Goal: Check status: Check status

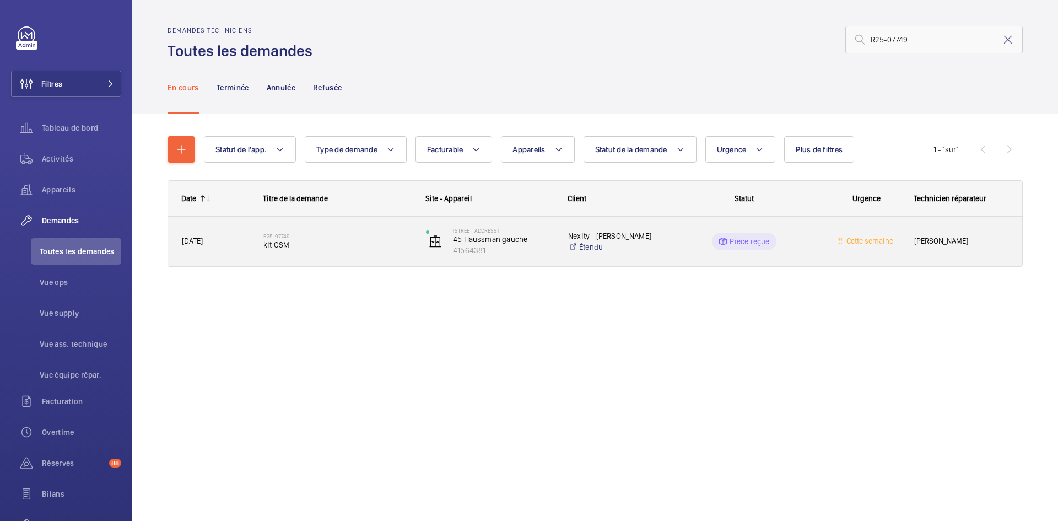
type input "R25-07749"
click at [203, 237] on span "[DATE]" at bounding box center [192, 241] width 21 height 9
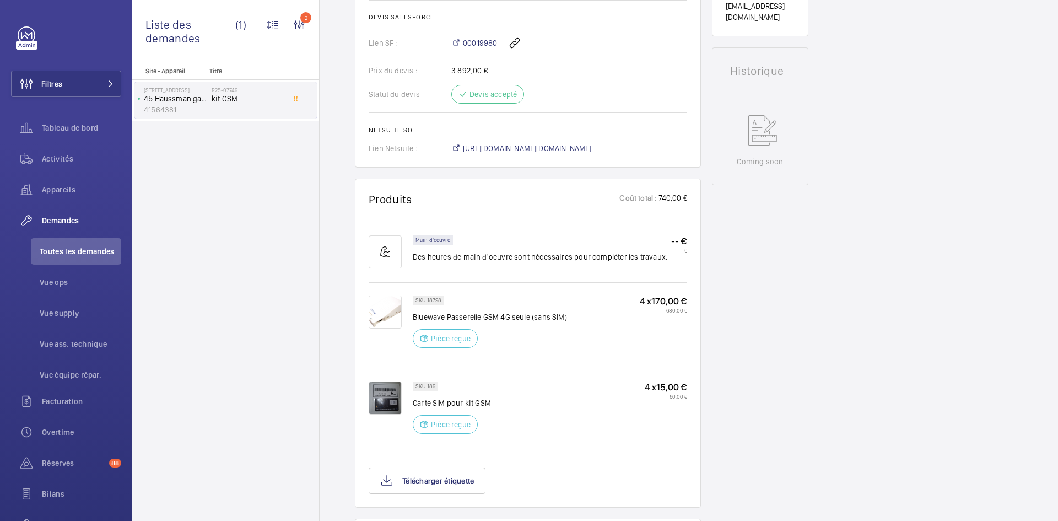
scroll to position [441, 0]
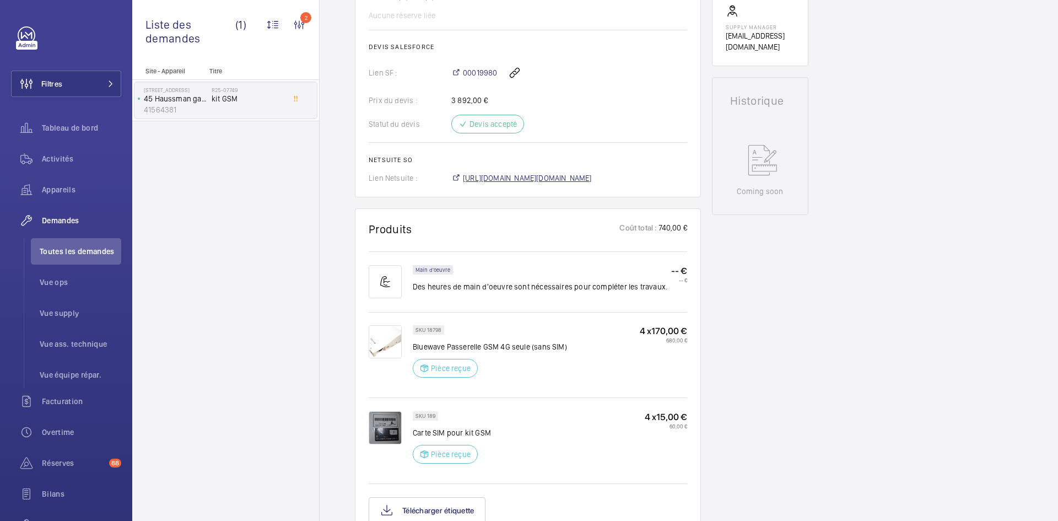
click at [592, 184] on span "https://6461500.app.netsuite.com/app/accounting/transactions/salesord.nl?id=294…" at bounding box center [527, 178] width 129 height 11
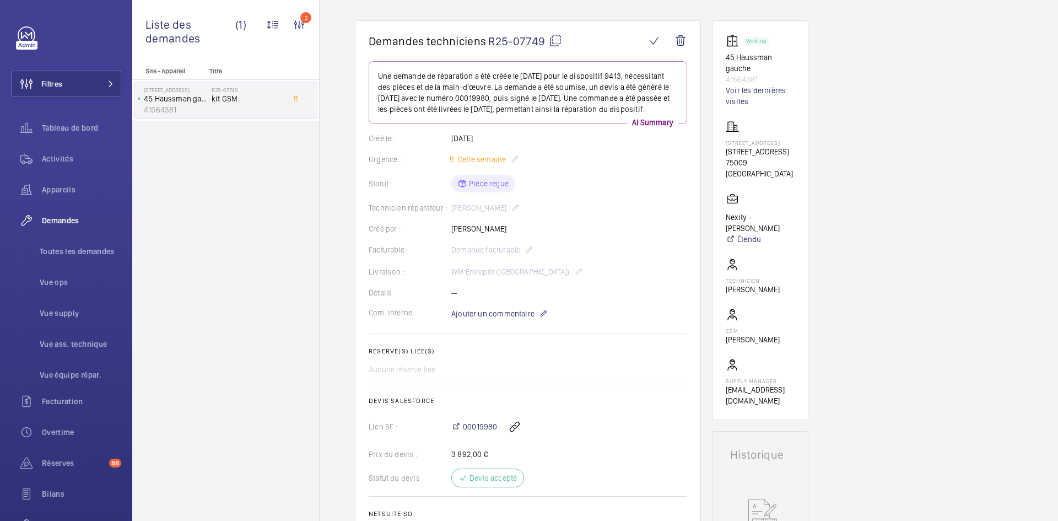
scroll to position [55, 0]
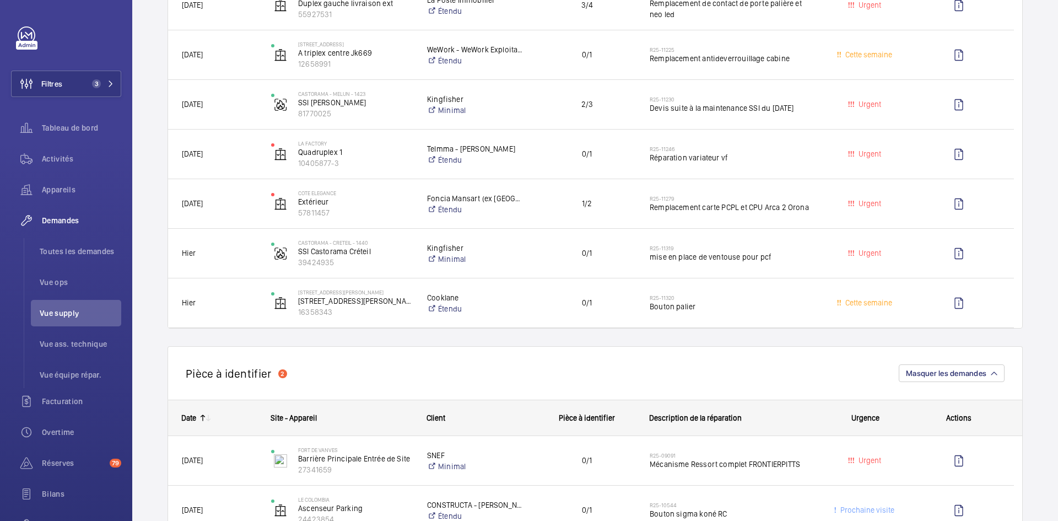
scroll to position [662, 0]
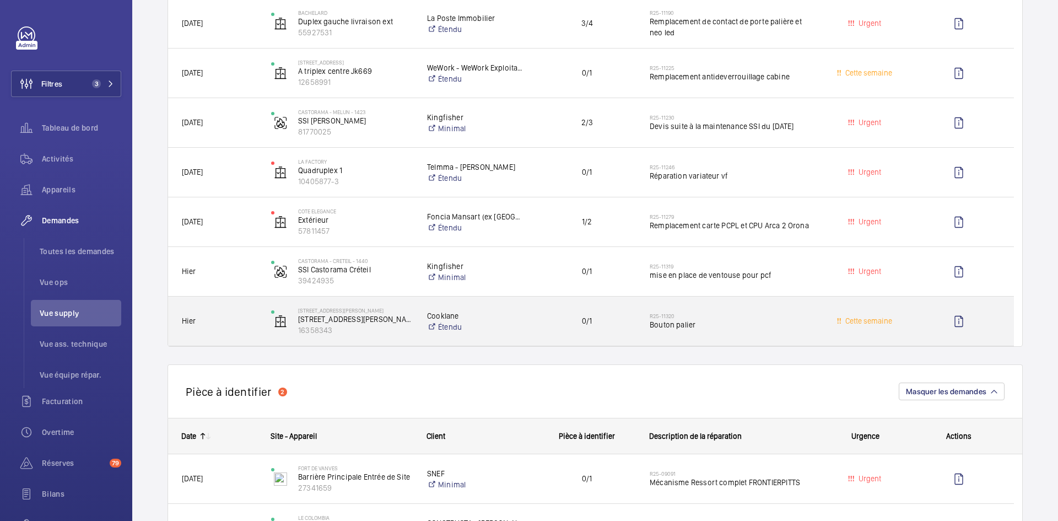
click at [244, 316] on span "Hier" at bounding box center [219, 321] width 75 height 13
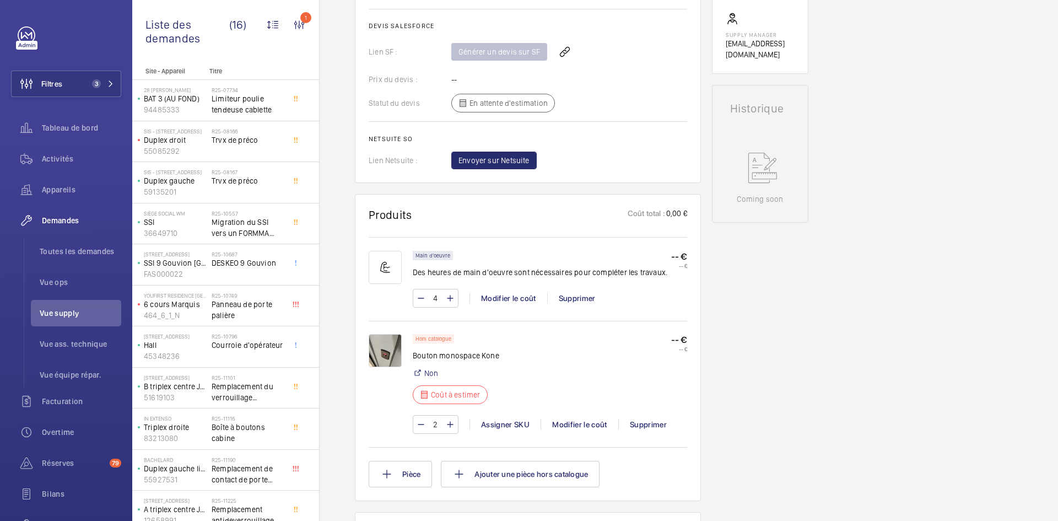
scroll to position [463, 0]
click at [381, 353] on img at bounding box center [385, 349] width 33 height 33
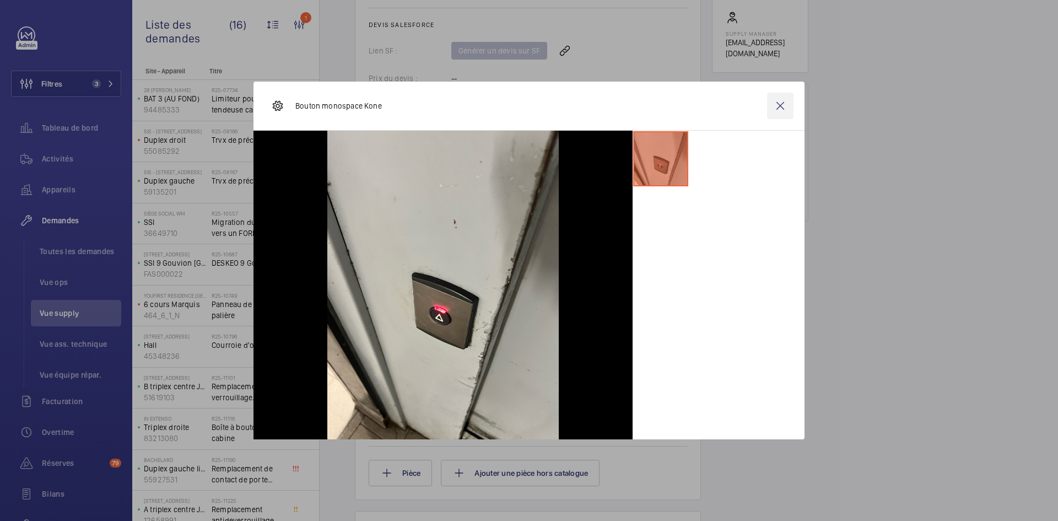
click at [780, 109] on wm-front-icon-button at bounding box center [780, 106] width 26 height 26
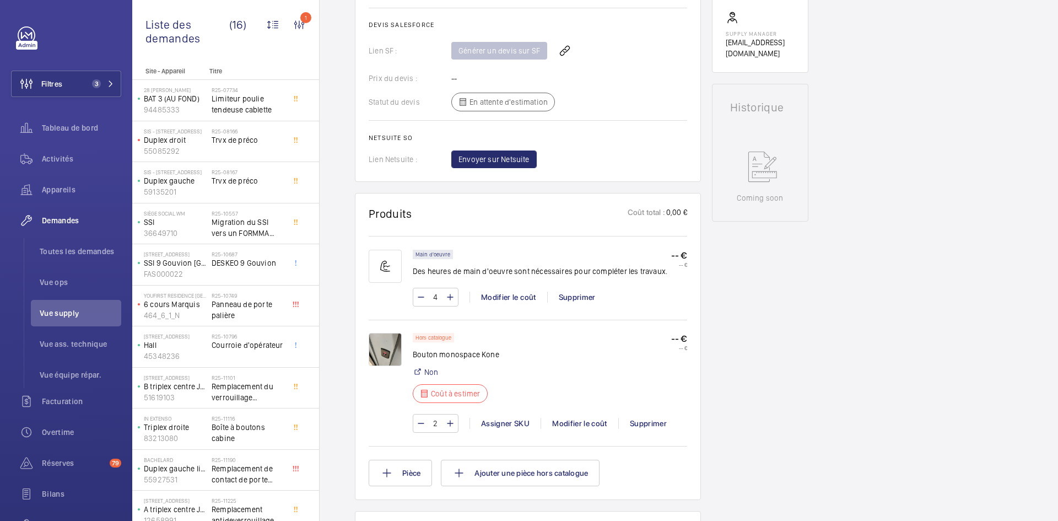
click at [381, 347] on img at bounding box center [385, 349] width 33 height 33
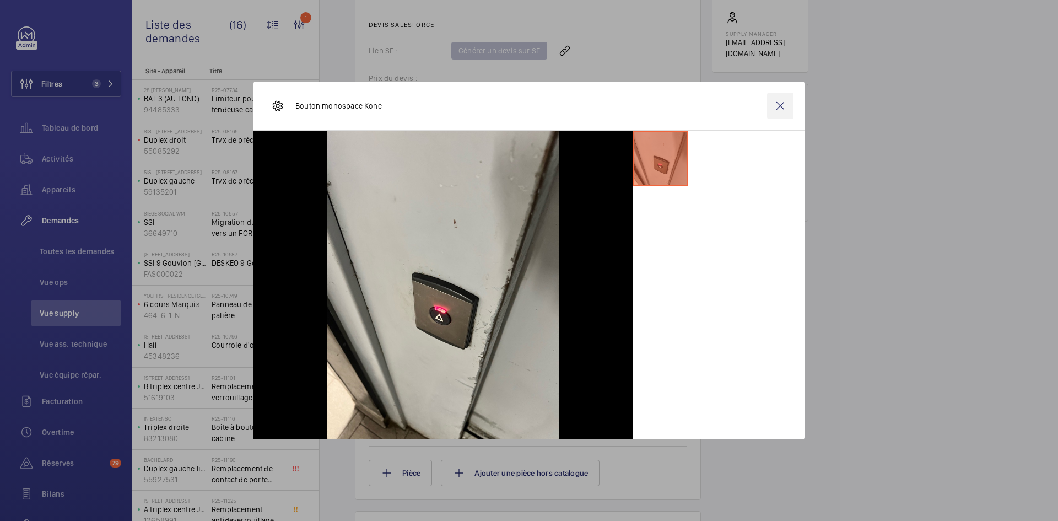
click at [784, 104] on wm-front-icon-button at bounding box center [780, 106] width 26 height 26
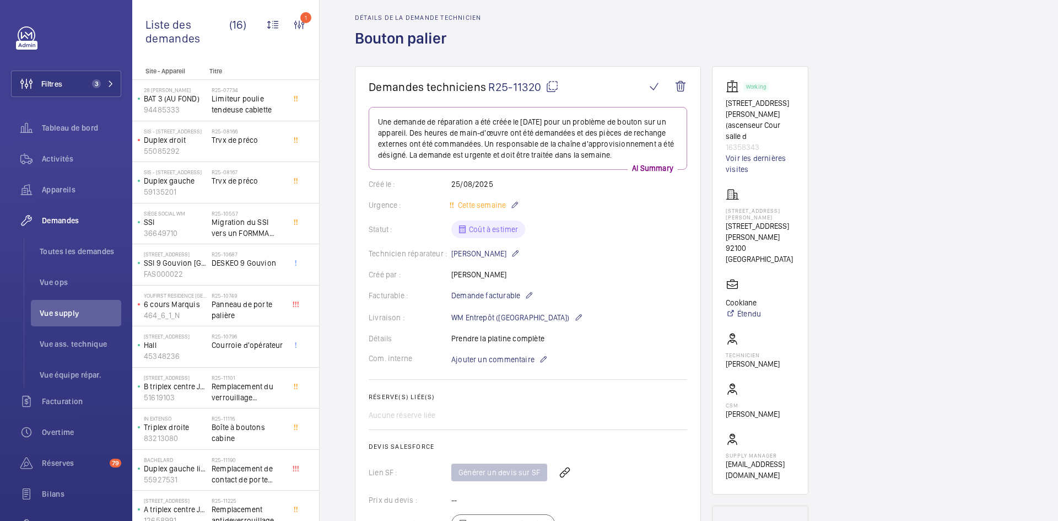
scroll to position [22, 0]
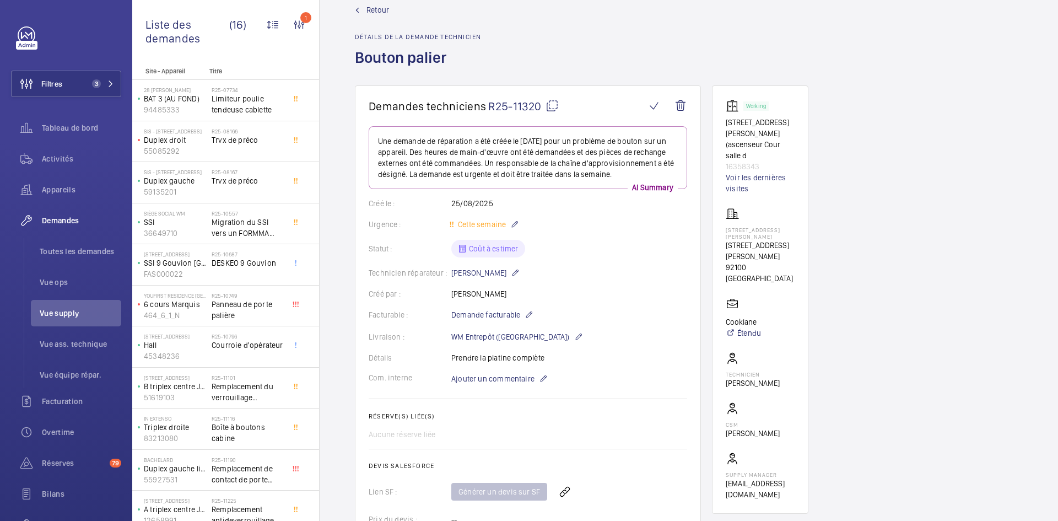
click at [555, 105] on mat-icon at bounding box center [552, 105] width 13 height 13
click at [553, 101] on mat-icon at bounding box center [552, 105] width 13 height 13
drag, startPoint x: 776, startPoint y: 267, endPoint x: 724, endPoint y: 231, distance: 63.3
click at [724, 231] on wm-front-card "Working [STREET_ADDRESS][PERSON_NAME] (ascenseur Cour salle d 16358343 Voir les…" at bounding box center [760, 299] width 96 height 428
copy p "[STREET_ADDRESS][PERSON_NAME]"
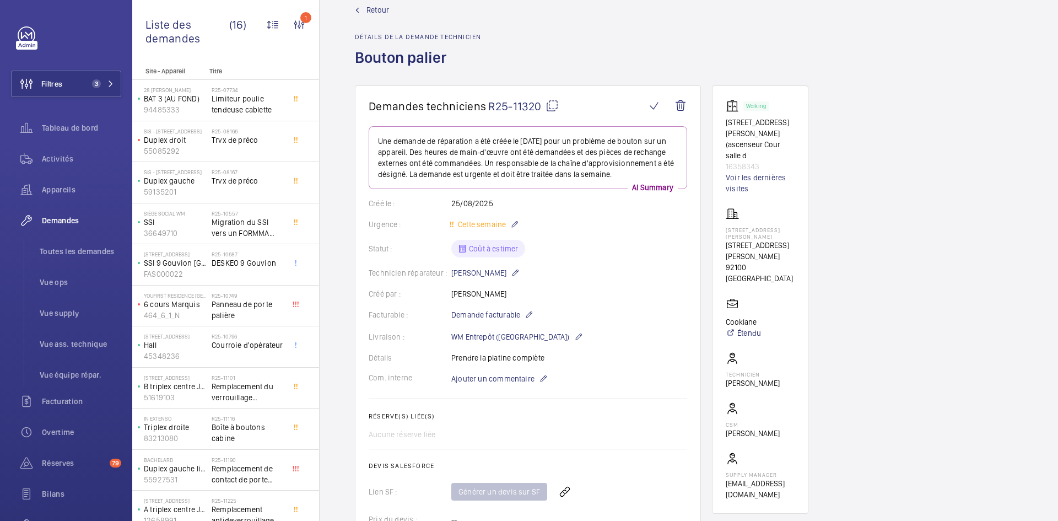
click at [648, 281] on wm-front-card-body "Une demande de réparation a été créée le [DATE] pour un problème de bouton sur …" at bounding box center [528, 367] width 319 height 483
click at [555, 105] on mat-icon at bounding box center [552, 105] width 13 height 13
click at [505, 374] on span "Ajouter un commentaire" at bounding box center [493, 378] width 83 height 11
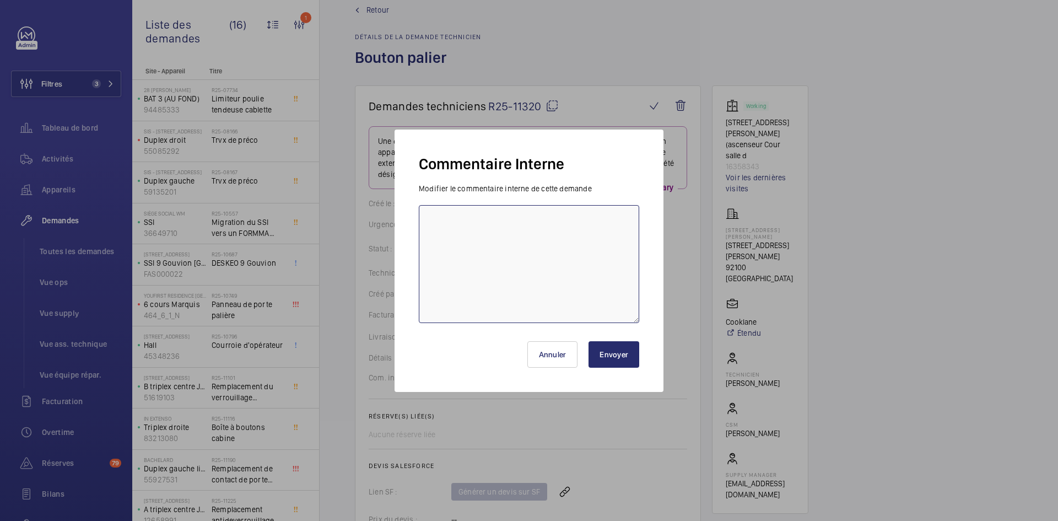
click at [458, 212] on textarea at bounding box center [529, 264] width 221 height 118
type textarea "BY-26/08 demande de devis envoyée au fournisseur Prokodis attente de retour."
click at [610, 360] on button "Envoyer" at bounding box center [614, 354] width 51 height 26
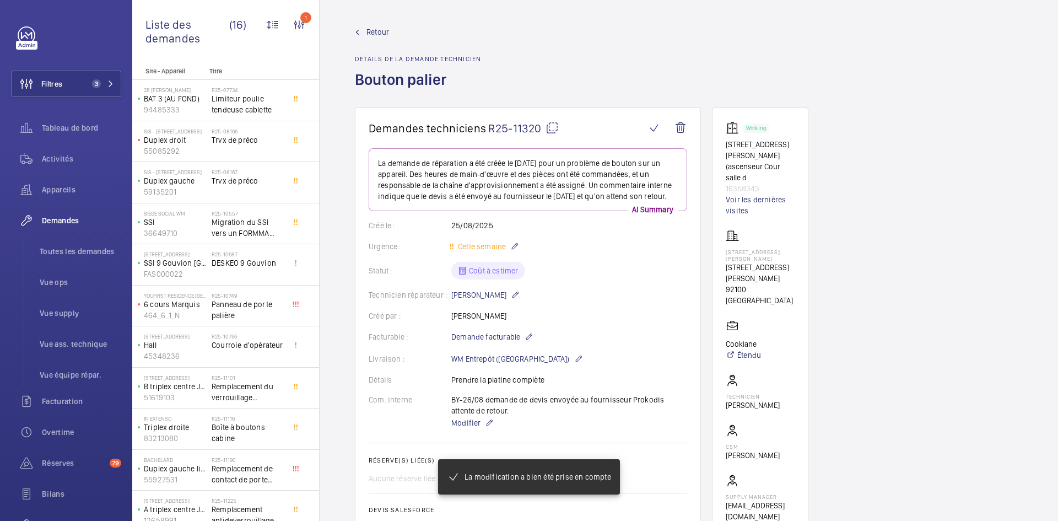
click at [379, 31] on span "Retour" at bounding box center [378, 31] width 23 height 11
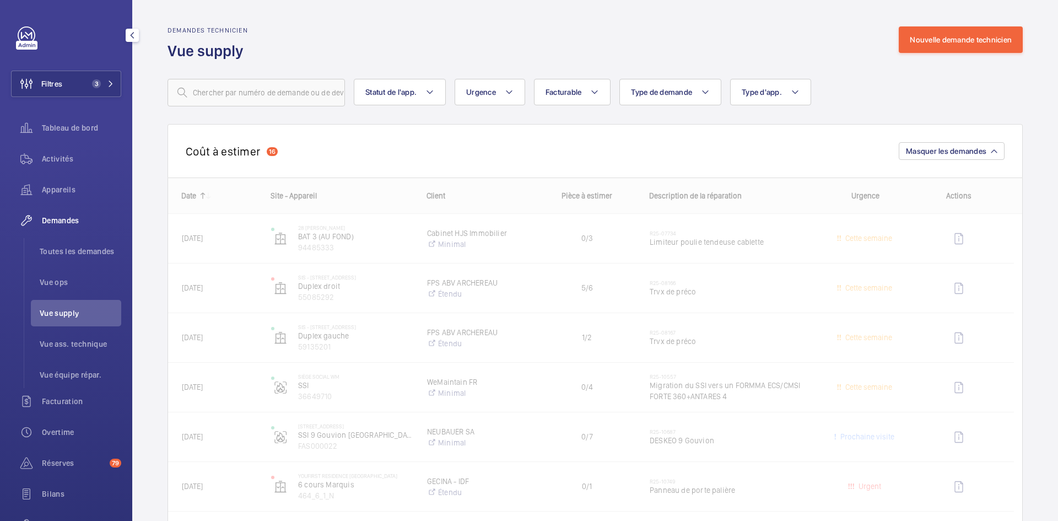
click at [75, 316] on span "Vue supply" at bounding box center [81, 313] width 82 height 11
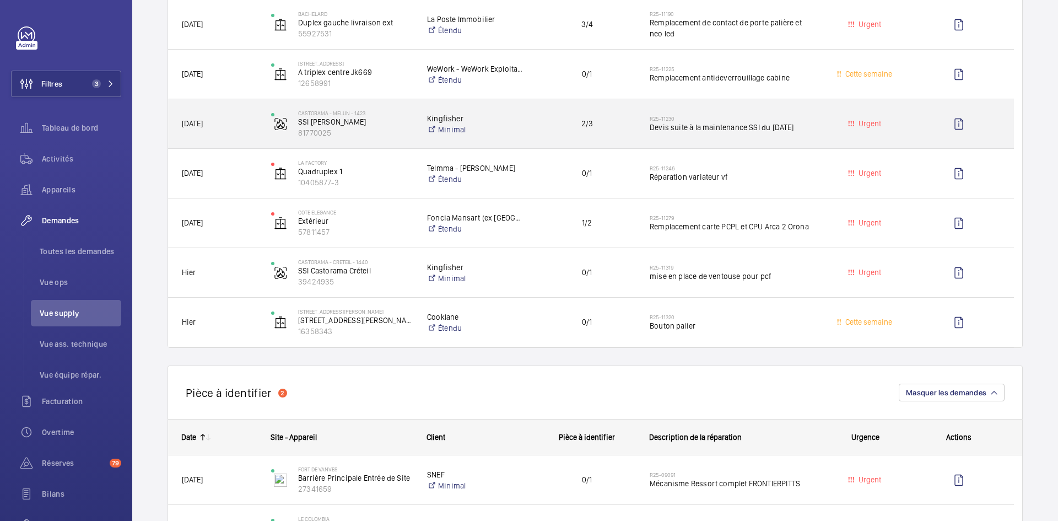
scroll to position [717, 0]
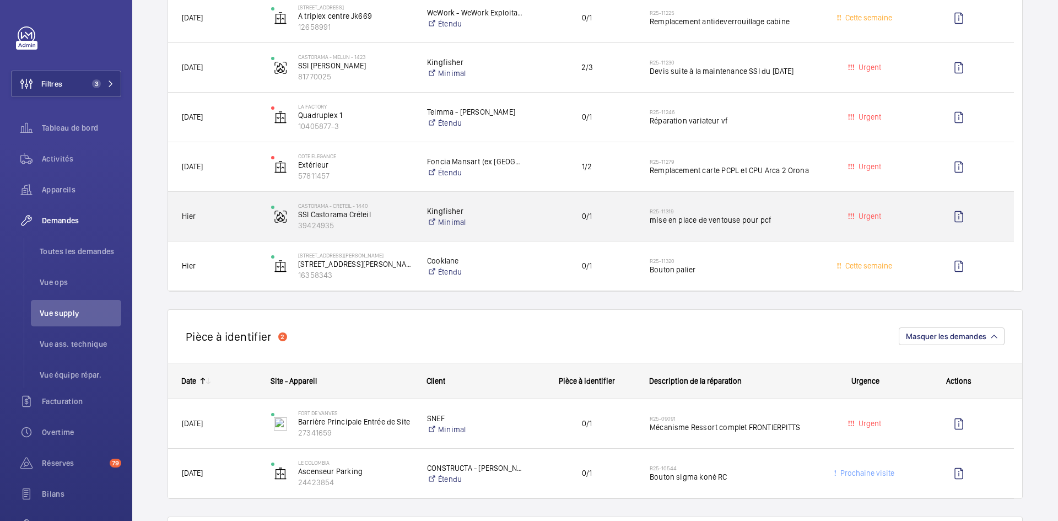
click at [252, 219] on span "Hier" at bounding box center [219, 216] width 75 height 13
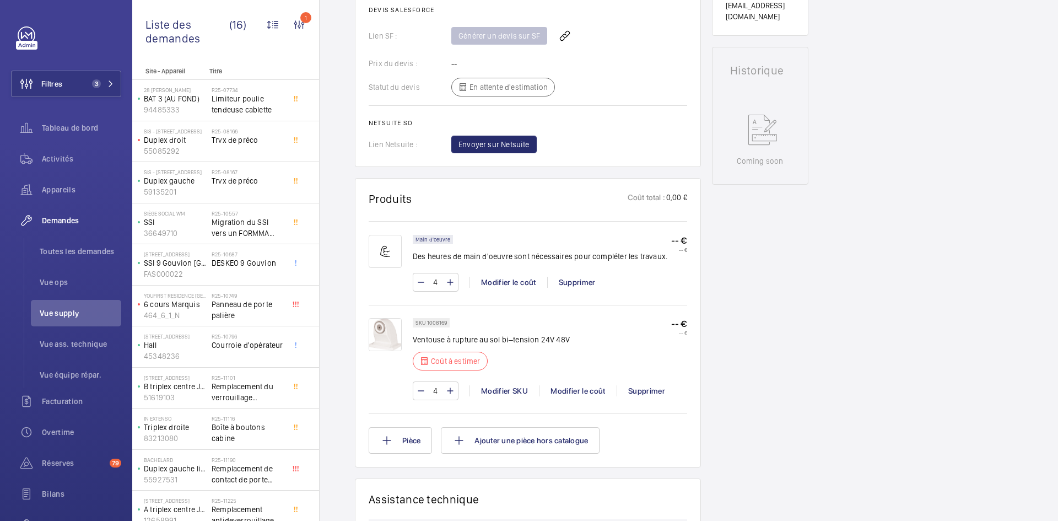
scroll to position [496, 0]
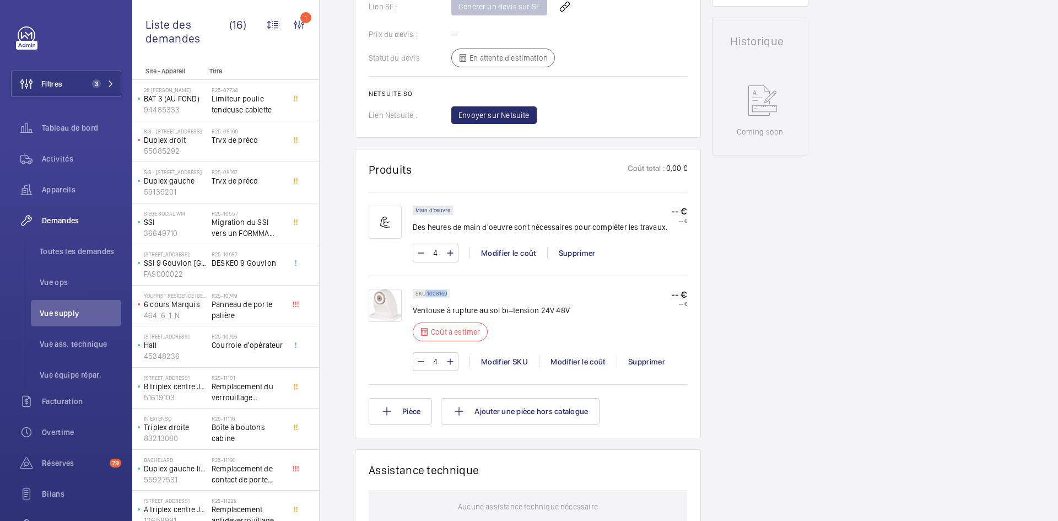
drag, startPoint x: 448, startPoint y: 292, endPoint x: 426, endPoint y: 293, distance: 21.6
click at [426, 293] on div "SKU 1008169" at bounding box center [431, 293] width 37 height 9
copy p "1008169"
click at [572, 361] on div "Modifier le coût" at bounding box center [578, 361] width 78 height 11
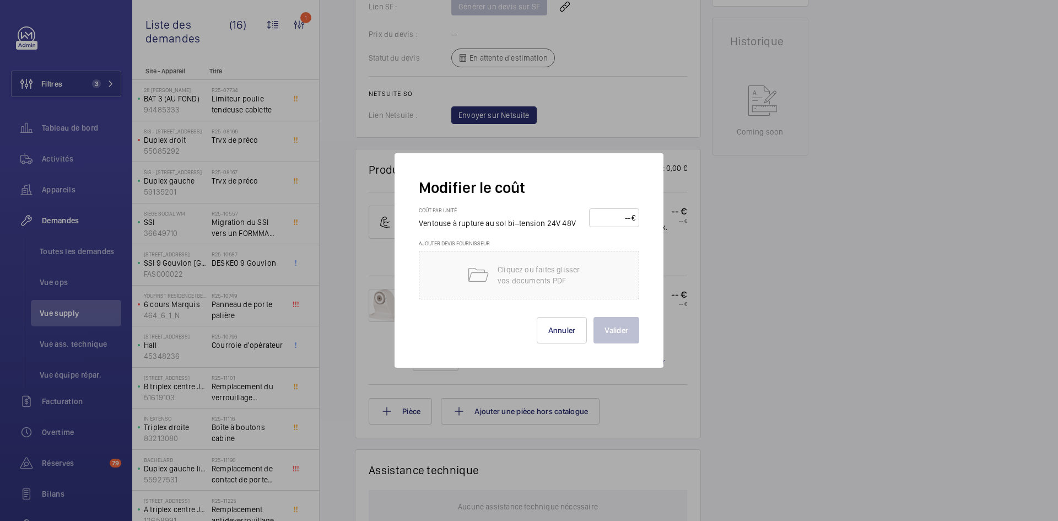
click at [612, 214] on input "number" at bounding box center [612, 218] width 39 height 18
type input "50"
click at [620, 331] on button "Valider" at bounding box center [617, 330] width 46 height 26
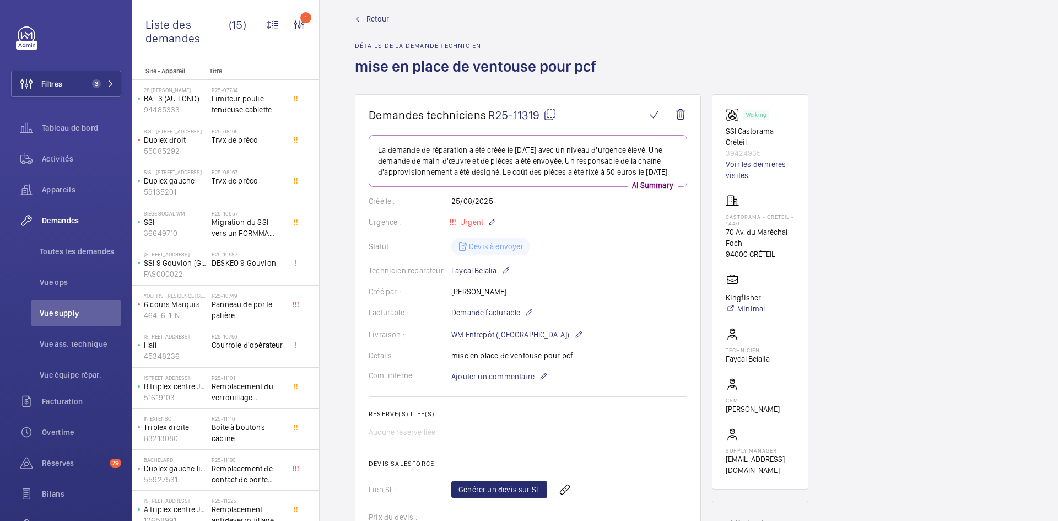
scroll to position [0, 0]
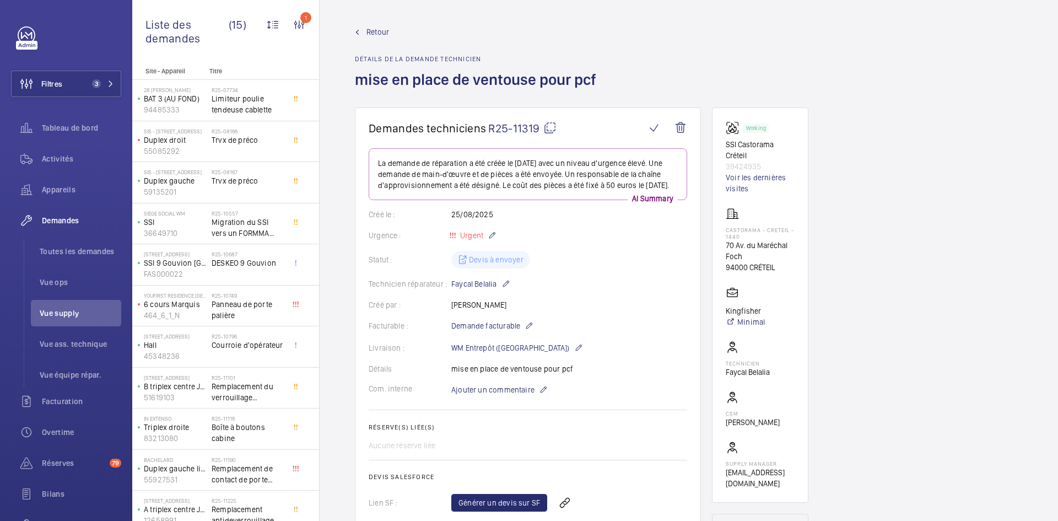
click at [369, 31] on span "Retour" at bounding box center [378, 31] width 23 height 11
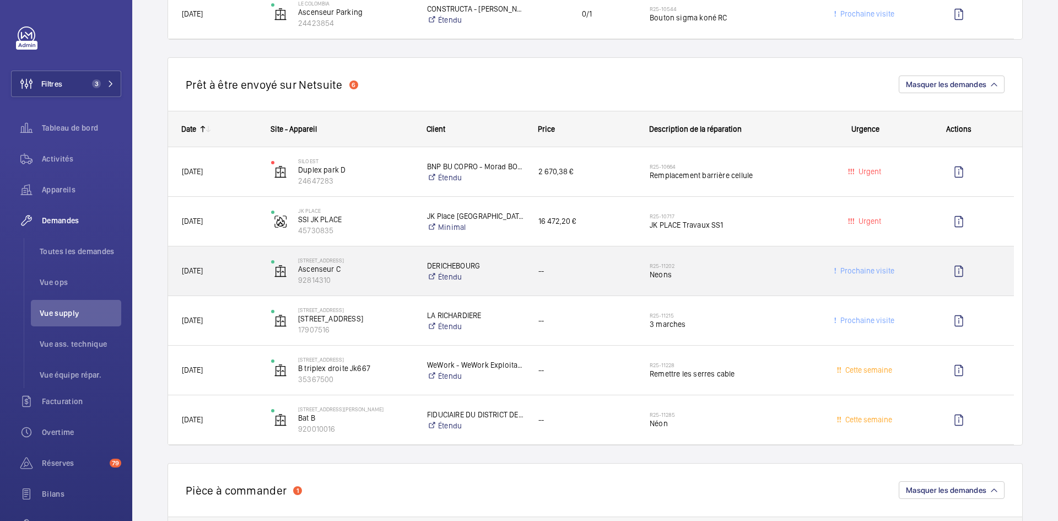
scroll to position [1213, 0]
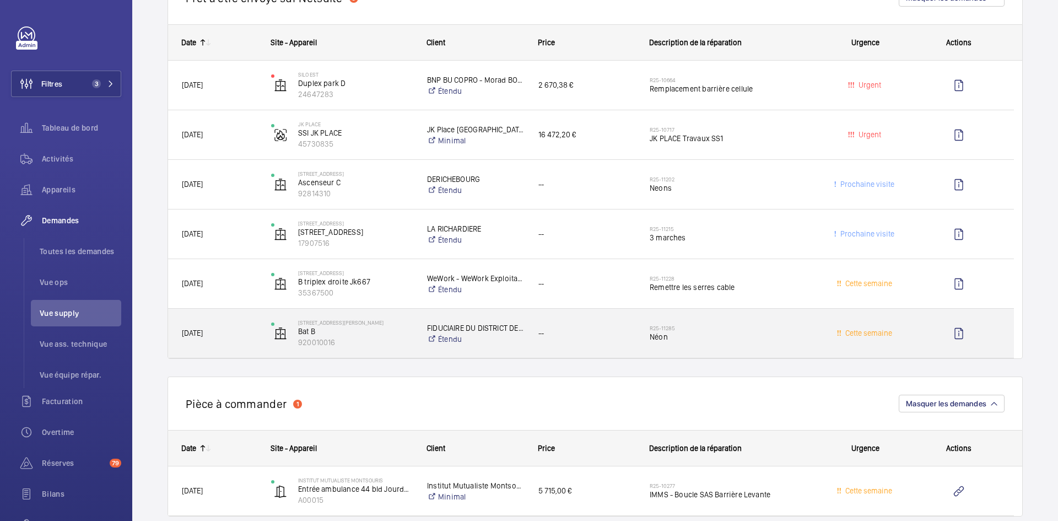
click at [250, 337] on span "[DATE]" at bounding box center [219, 333] width 75 height 13
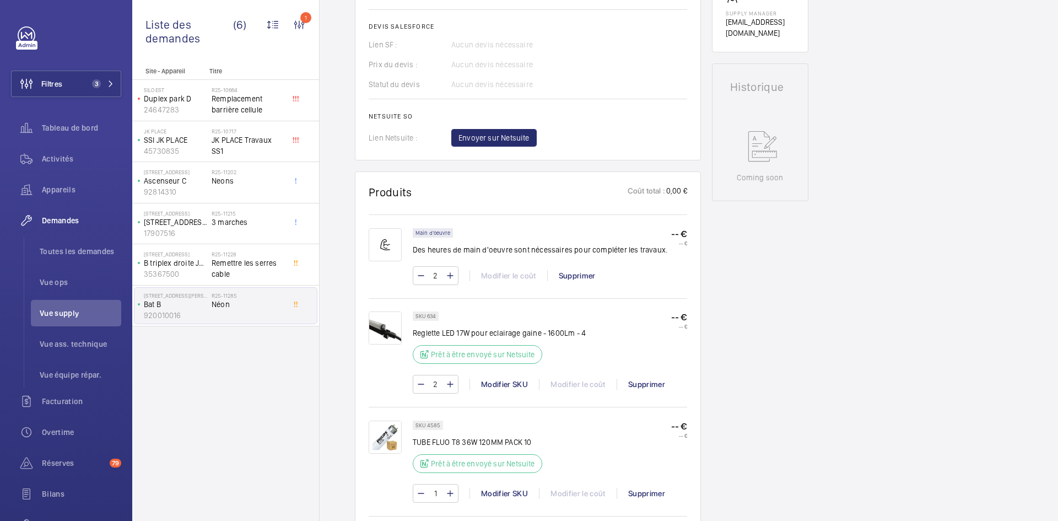
scroll to position [551, 0]
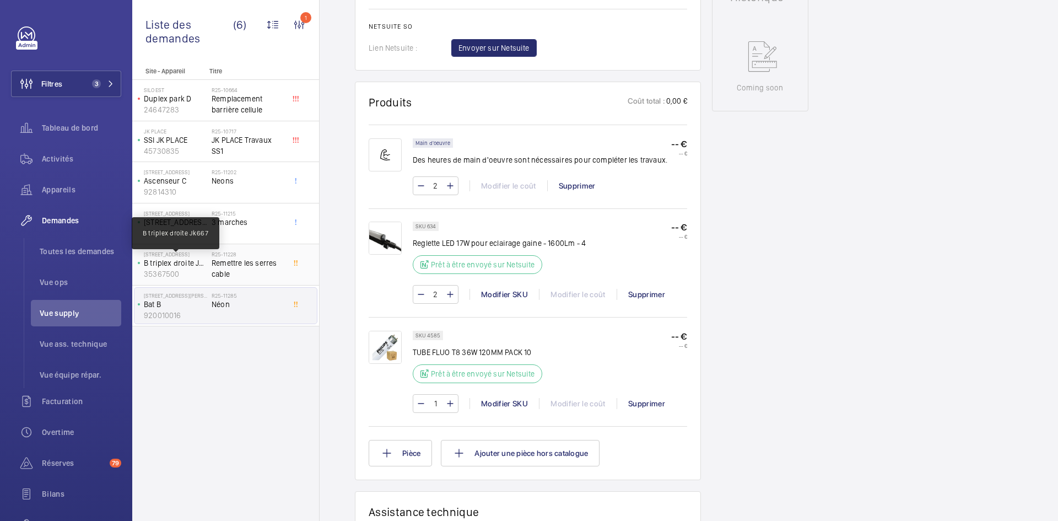
click at [201, 265] on p "B triplex droite Jk667" at bounding box center [175, 262] width 63 height 11
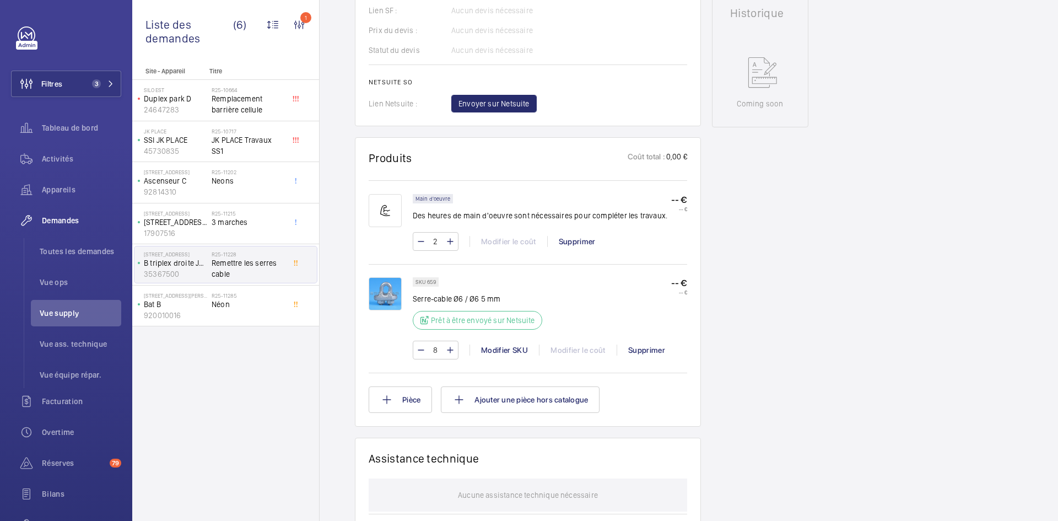
scroll to position [551, 0]
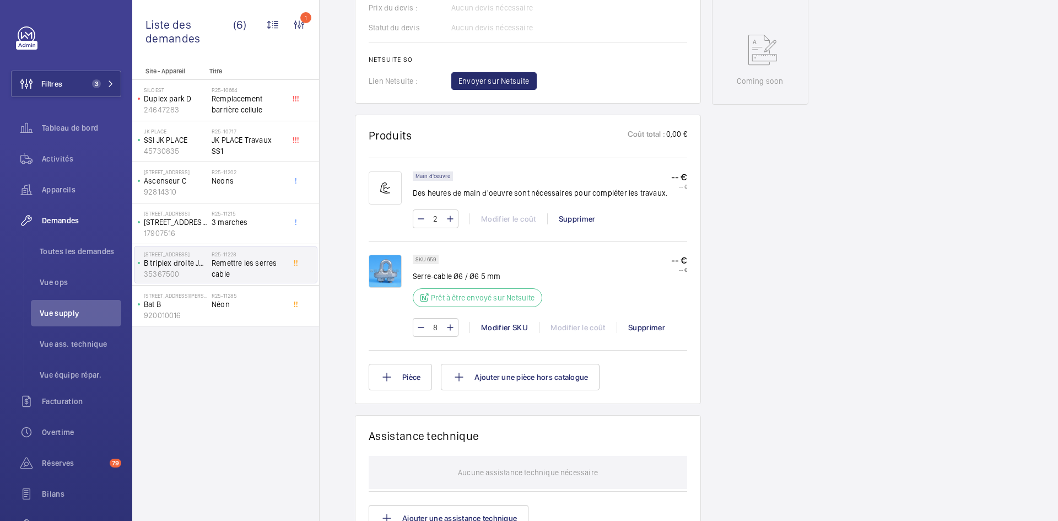
click at [380, 265] on img at bounding box center [385, 271] width 33 height 33
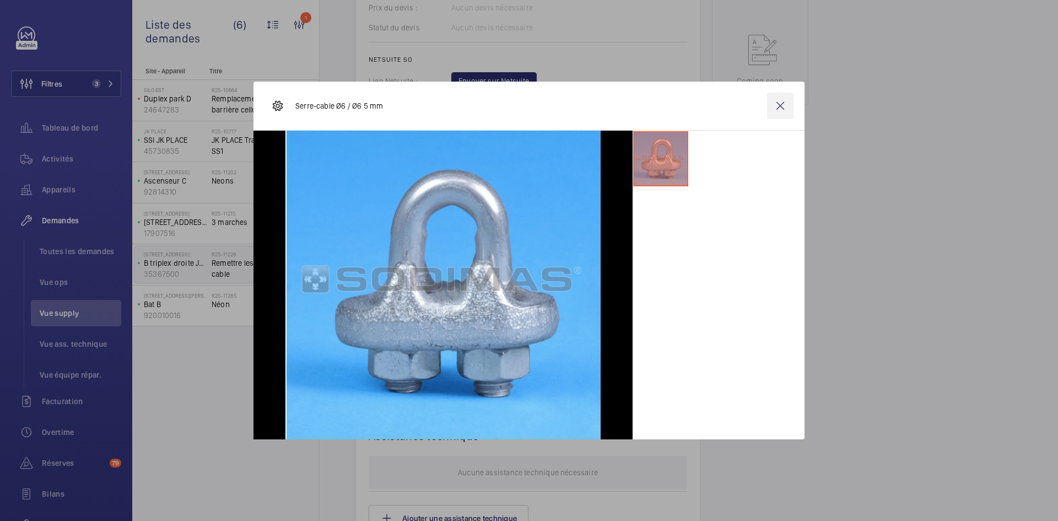
click at [779, 106] on wm-front-icon-button at bounding box center [780, 106] width 26 height 26
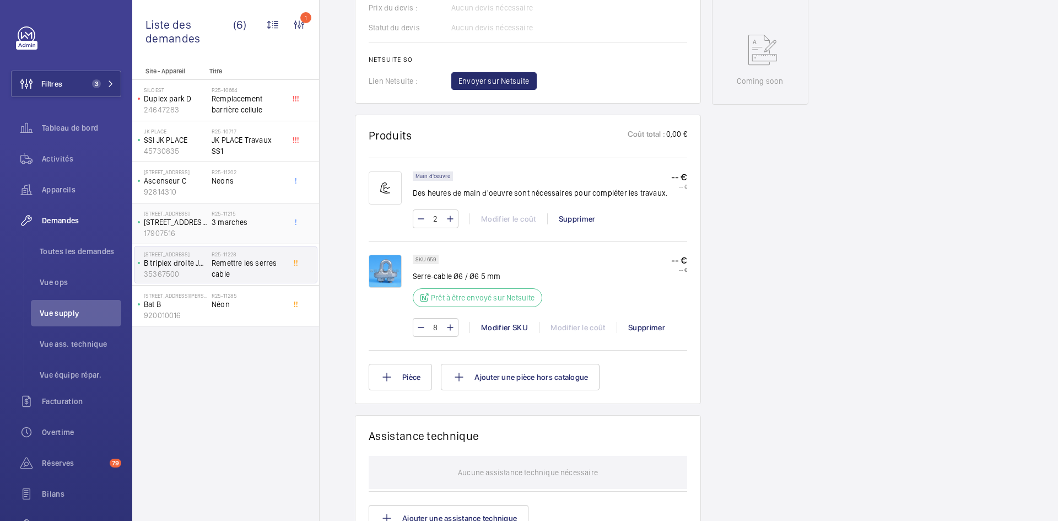
click at [224, 222] on span "3 marches" at bounding box center [248, 222] width 73 height 11
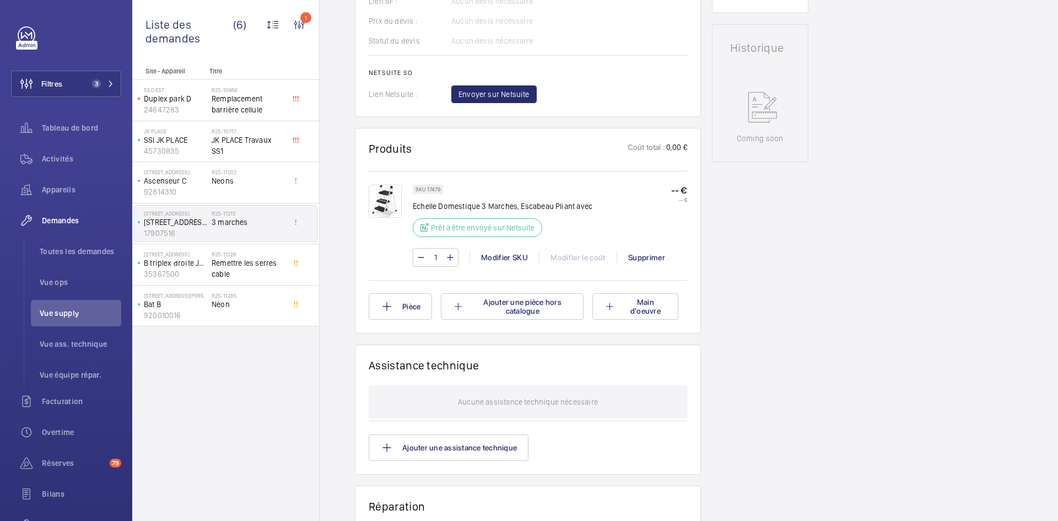
scroll to position [496, 0]
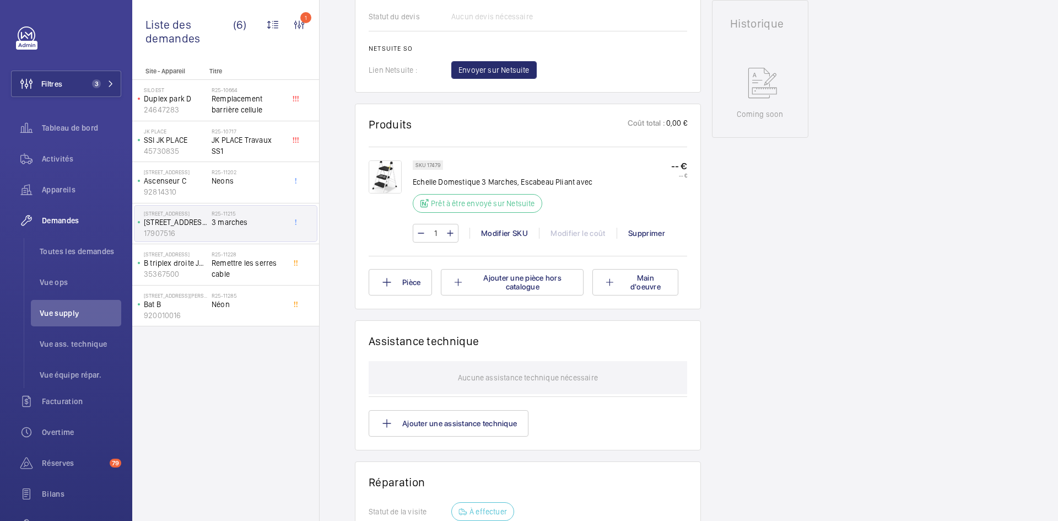
click at [382, 173] on img at bounding box center [385, 176] width 33 height 33
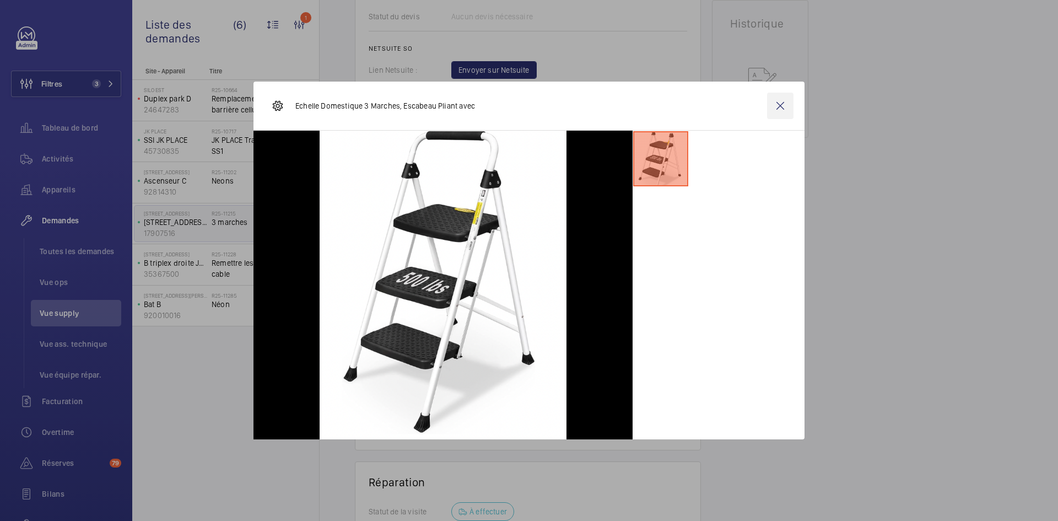
click at [778, 105] on wm-front-icon-button at bounding box center [780, 106] width 26 height 26
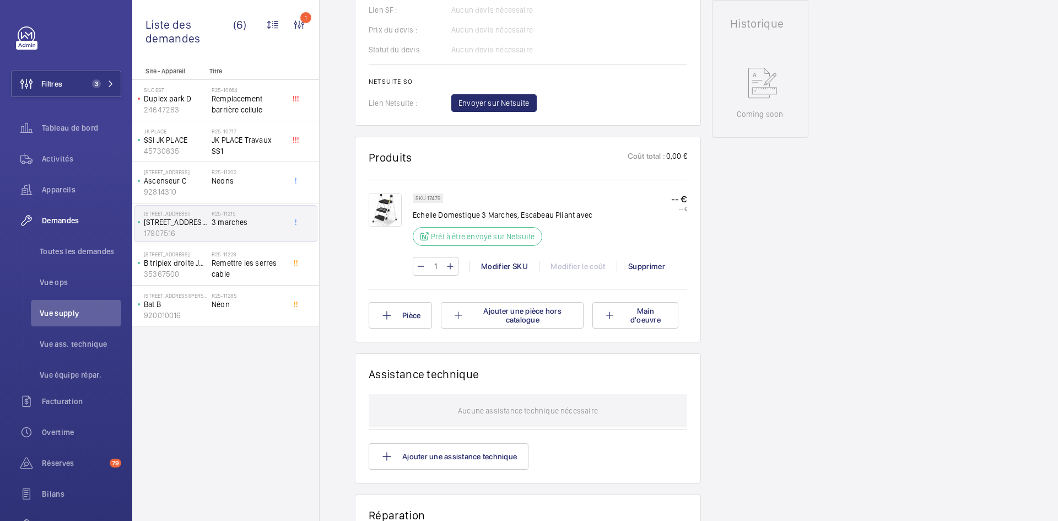
scroll to position [518, 0]
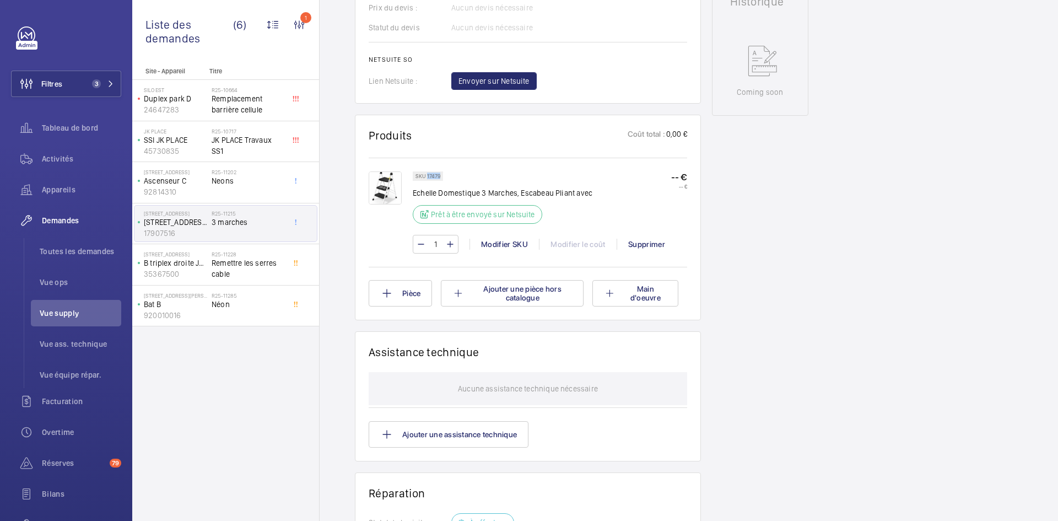
drag, startPoint x: 442, startPoint y: 163, endPoint x: 427, endPoint y: 163, distance: 14.9
click at [427, 171] on div "SKU 17479" at bounding box center [428, 175] width 30 height 9
copy p "17479"
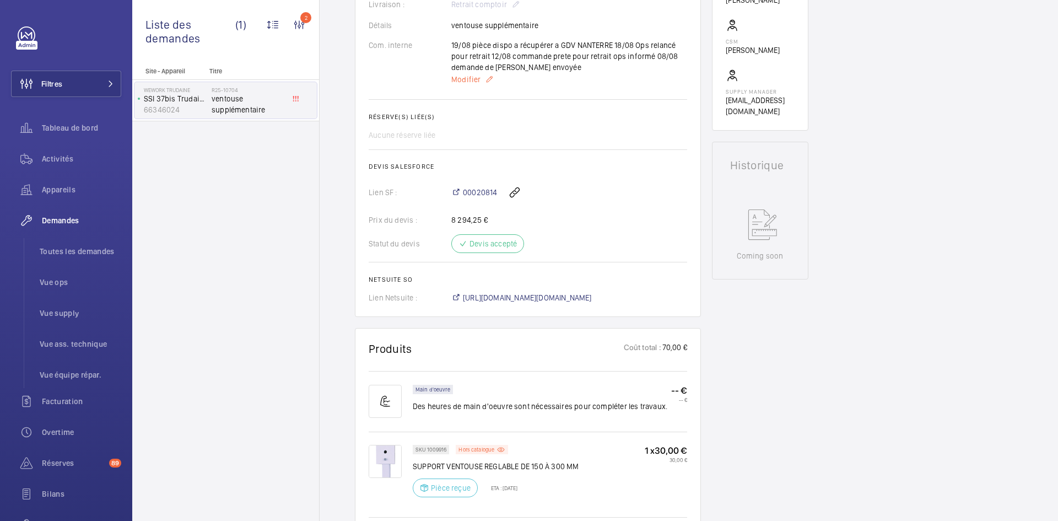
scroll to position [496, 0]
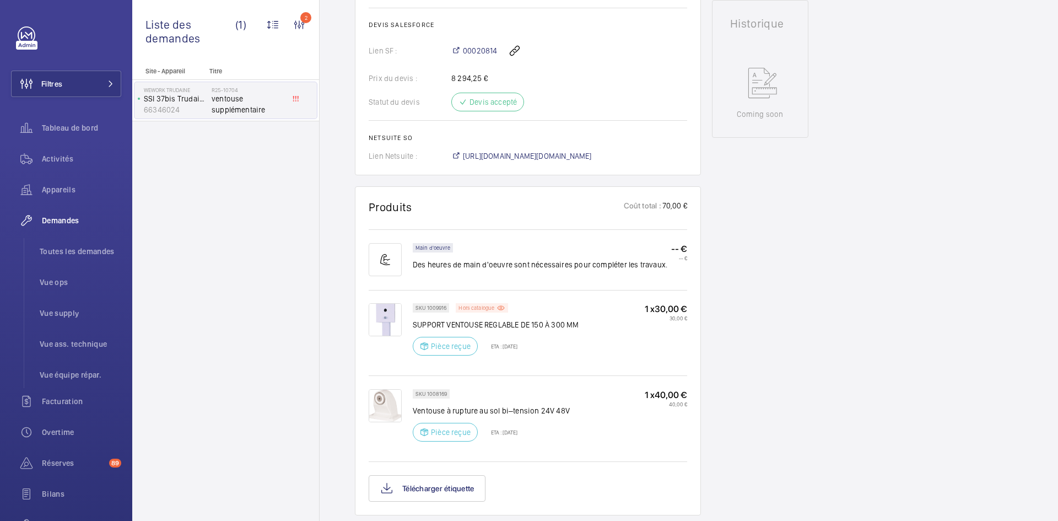
click at [480, 306] on p "Hors catalogue" at bounding box center [477, 308] width 36 height 4
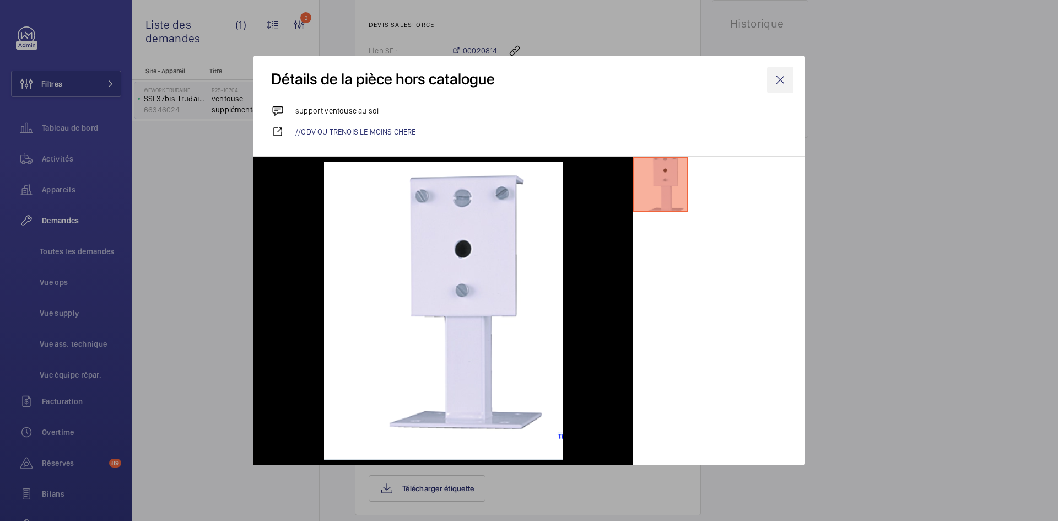
click at [782, 81] on wm-front-icon-button at bounding box center [780, 80] width 26 height 26
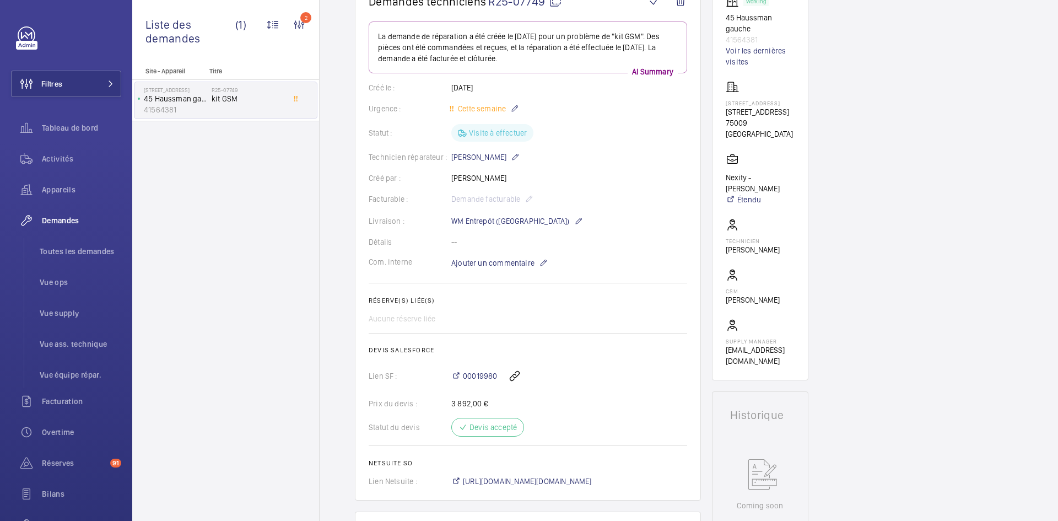
scroll to position [11, 0]
